Goal: Task Accomplishment & Management: Manage account settings

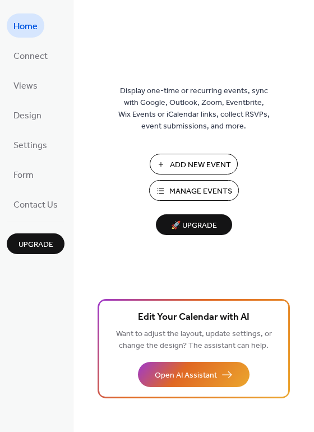
click at [191, 189] on span "Manage Events" at bounding box center [201, 192] width 63 height 12
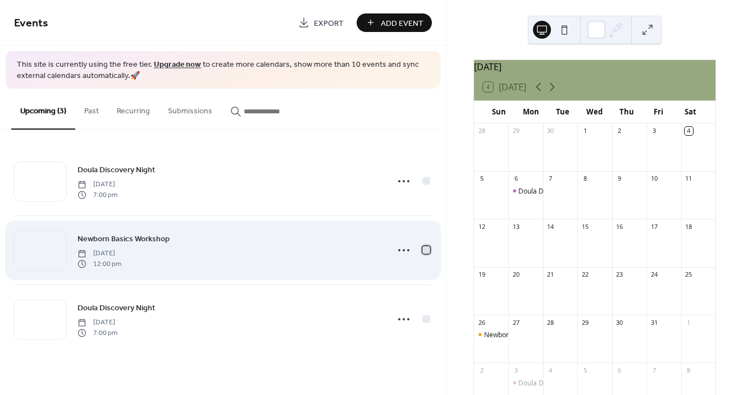
click at [424, 250] on div at bounding box center [426, 250] width 8 height 8
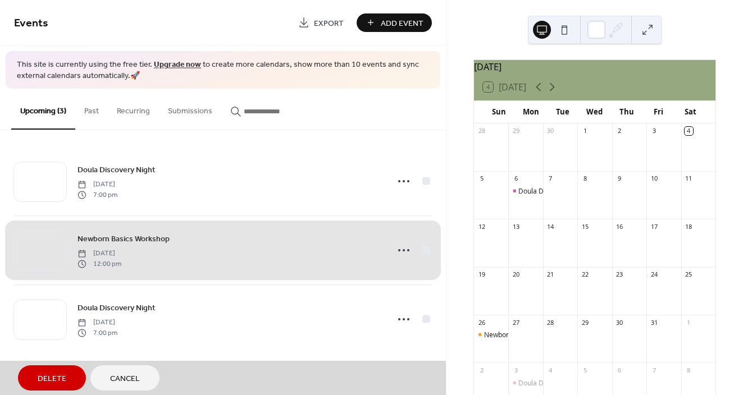
click at [427, 247] on div "Newborn Basics Workshop Sunday, October 26, 2025 12:00 pm" at bounding box center [223, 250] width 418 height 69
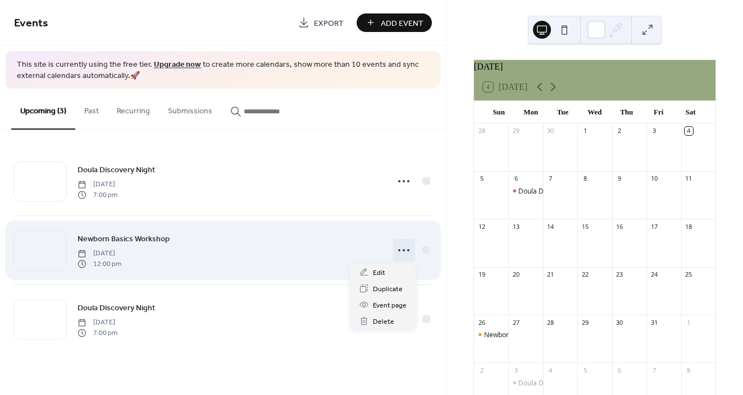
click at [404, 249] on icon at bounding box center [404, 250] width 18 height 18
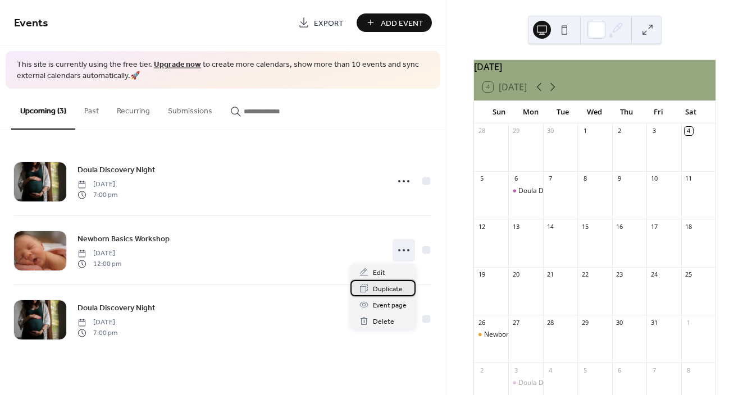
click at [382, 293] on span "Duplicate" at bounding box center [388, 290] width 30 height 12
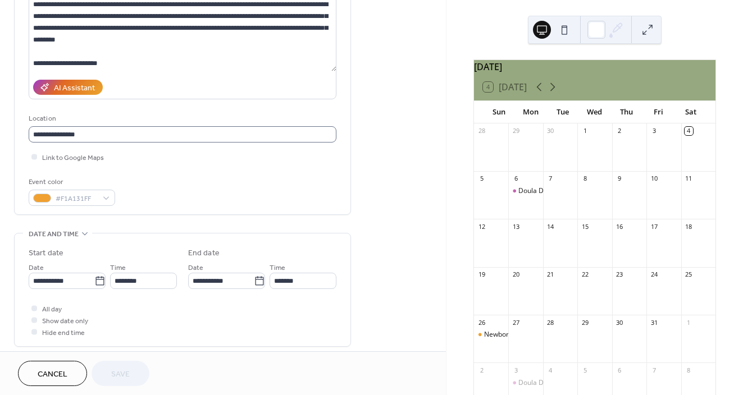
scroll to position [149, 0]
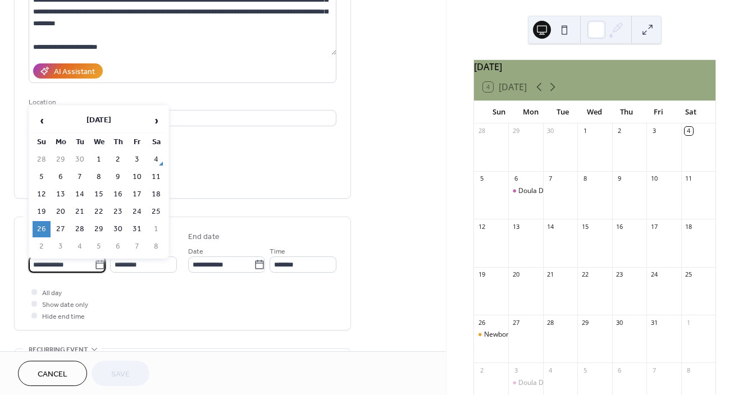
click at [61, 261] on input "**********" at bounding box center [62, 265] width 66 height 16
click at [156, 120] on span "›" at bounding box center [156, 120] width 17 height 22
click at [44, 227] on td "23" at bounding box center [42, 229] width 18 height 16
type input "**********"
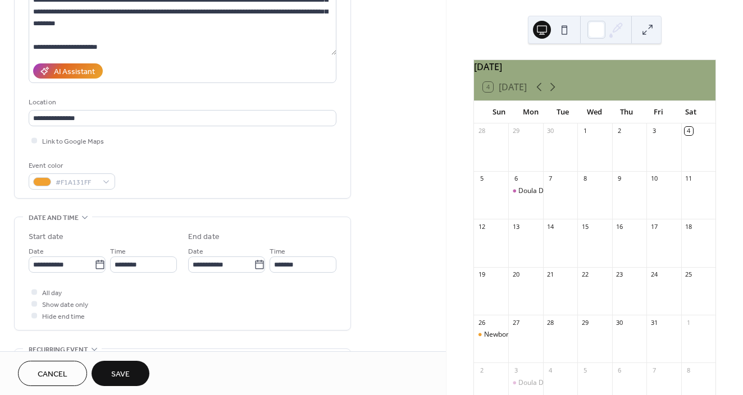
click at [128, 376] on span "Save" at bounding box center [120, 375] width 19 height 12
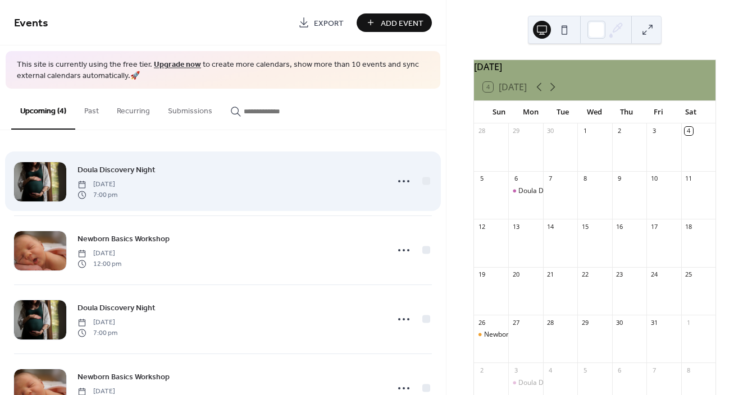
scroll to position [44, 0]
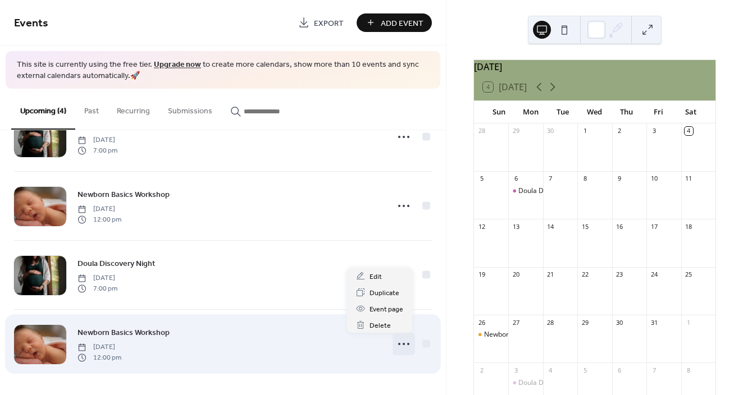
click at [401, 343] on icon at bounding box center [404, 344] width 18 height 18
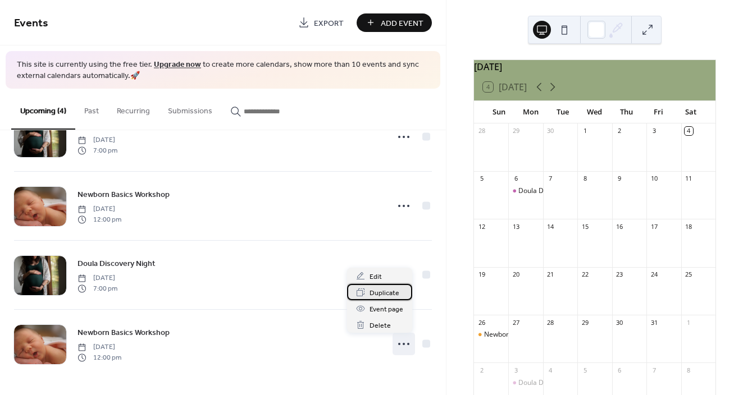
click at [377, 290] on span "Duplicate" at bounding box center [384, 293] width 30 height 12
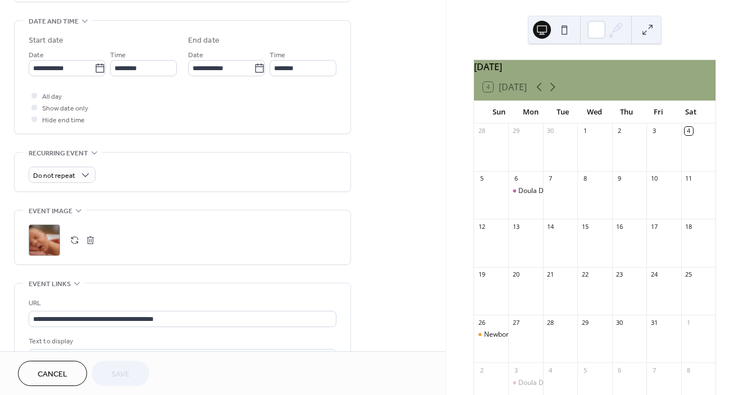
scroll to position [331, 0]
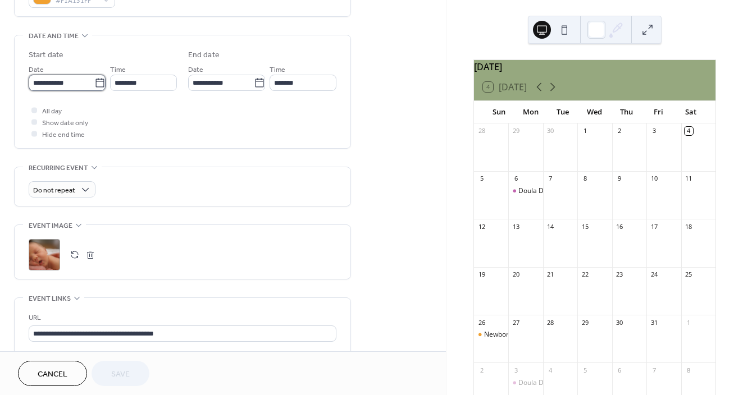
click at [48, 83] on input "**********" at bounding box center [62, 83] width 66 height 16
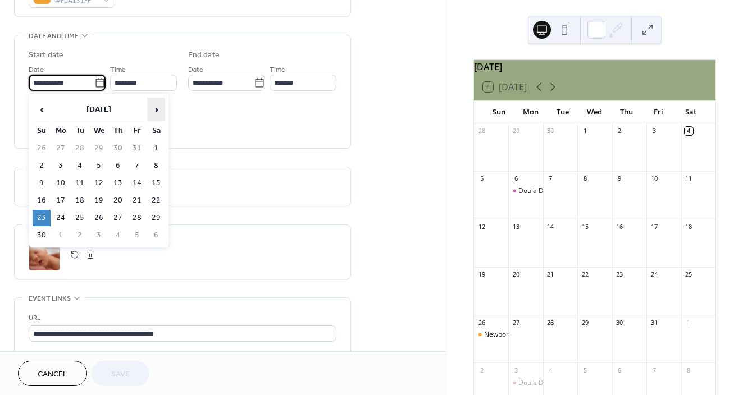
click at [154, 112] on span "›" at bounding box center [156, 109] width 17 height 22
click at [141, 165] on td "12" at bounding box center [137, 166] width 18 height 16
type input "**********"
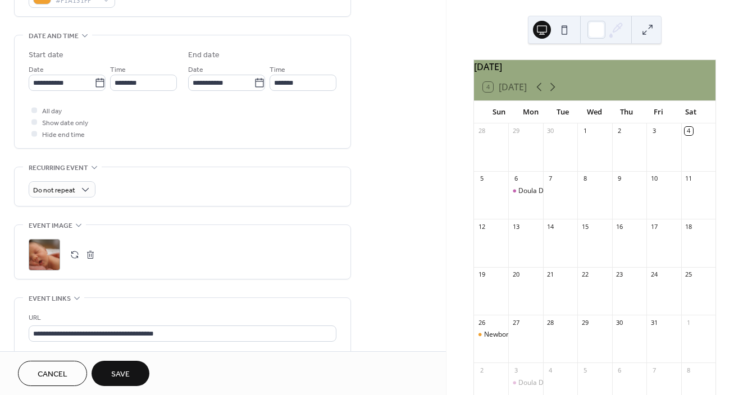
click at [127, 372] on span "Save" at bounding box center [120, 375] width 19 height 12
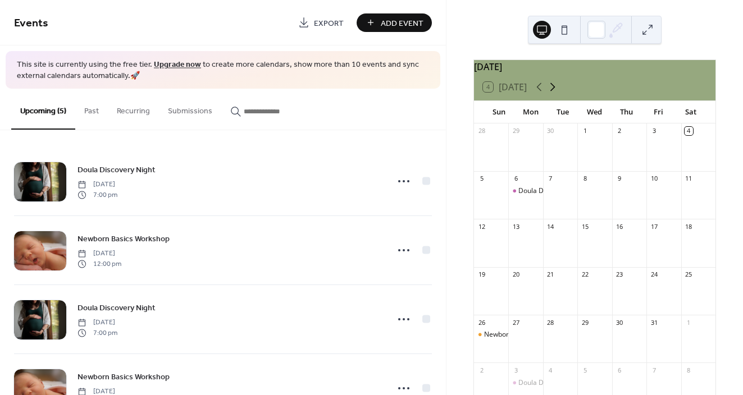
click at [553, 94] on icon at bounding box center [552, 86] width 13 height 13
click at [555, 92] on icon at bounding box center [552, 87] width 5 height 8
click at [539, 92] on icon at bounding box center [538, 87] width 5 height 8
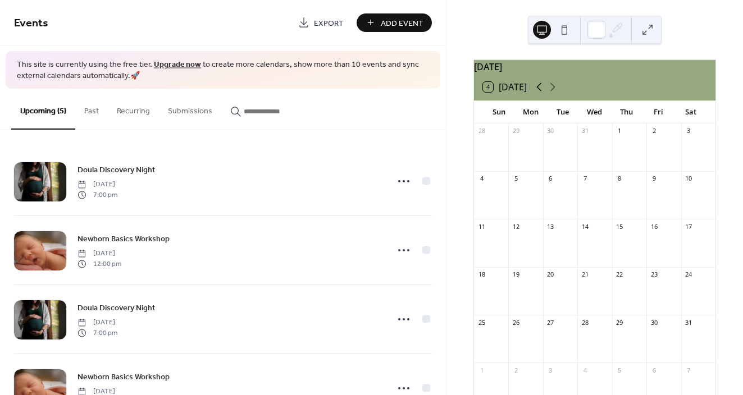
click at [539, 92] on icon at bounding box center [538, 87] width 5 height 8
